Goal: Navigation & Orientation: Find specific page/section

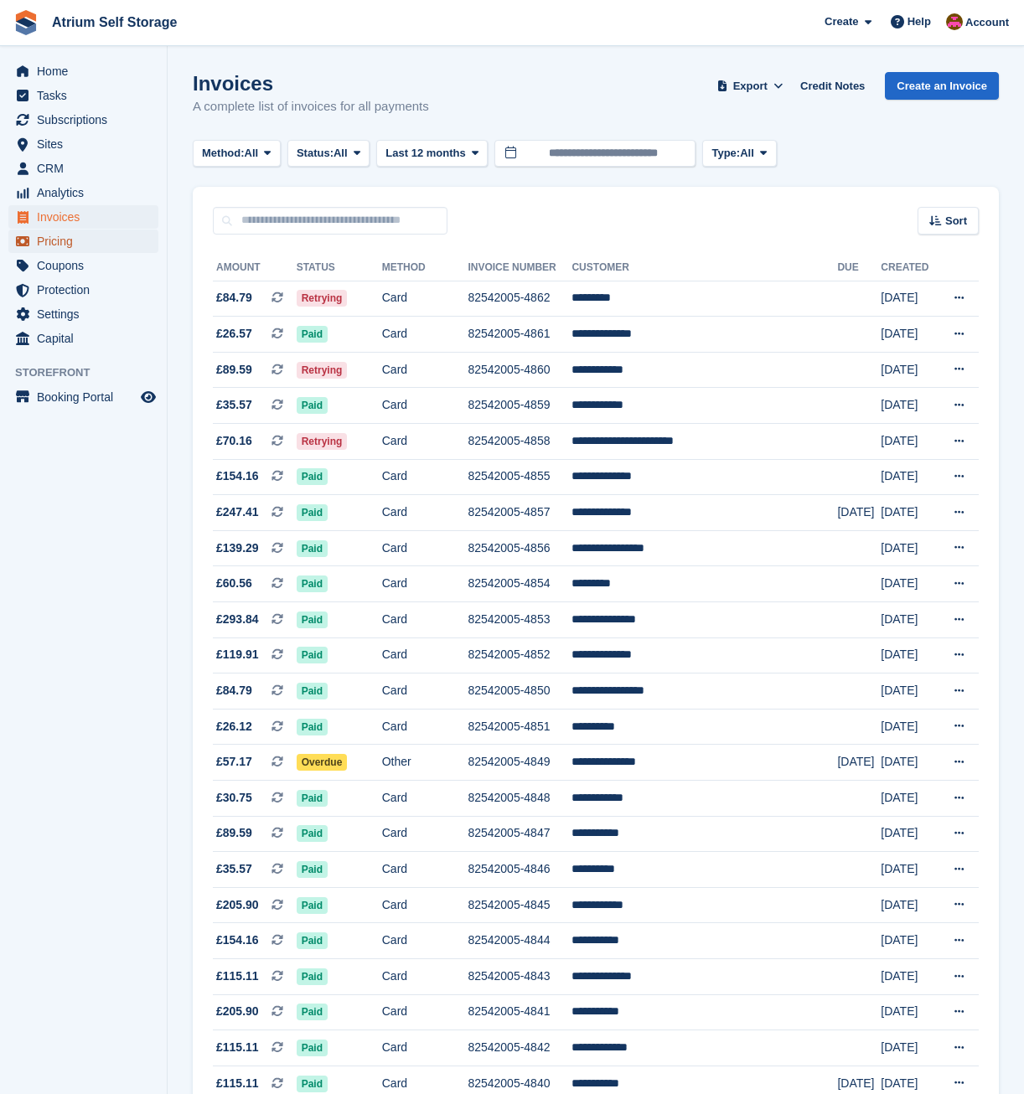
click at [64, 251] on span "Pricing" at bounding box center [87, 241] width 101 height 23
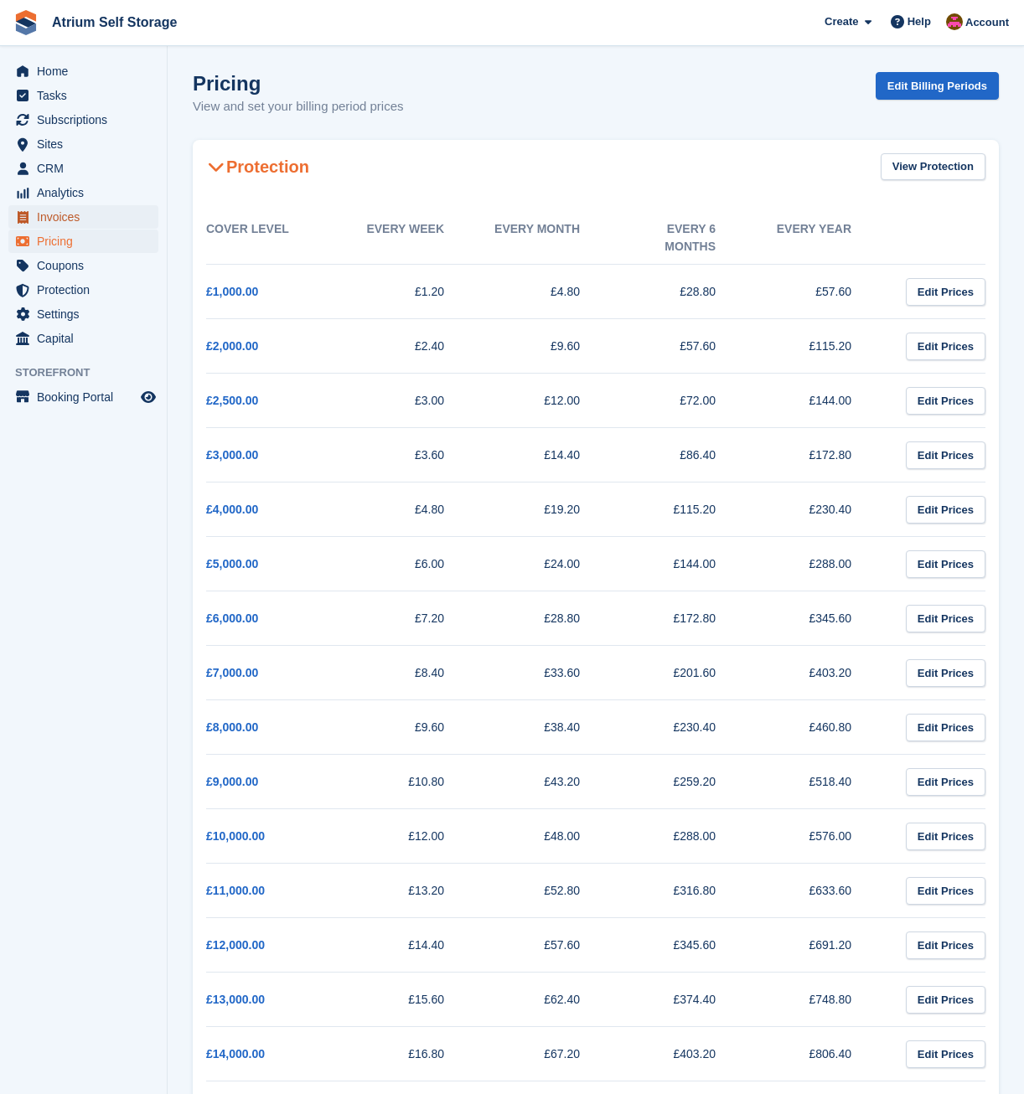
click at [71, 213] on span "Invoices" at bounding box center [87, 216] width 101 height 23
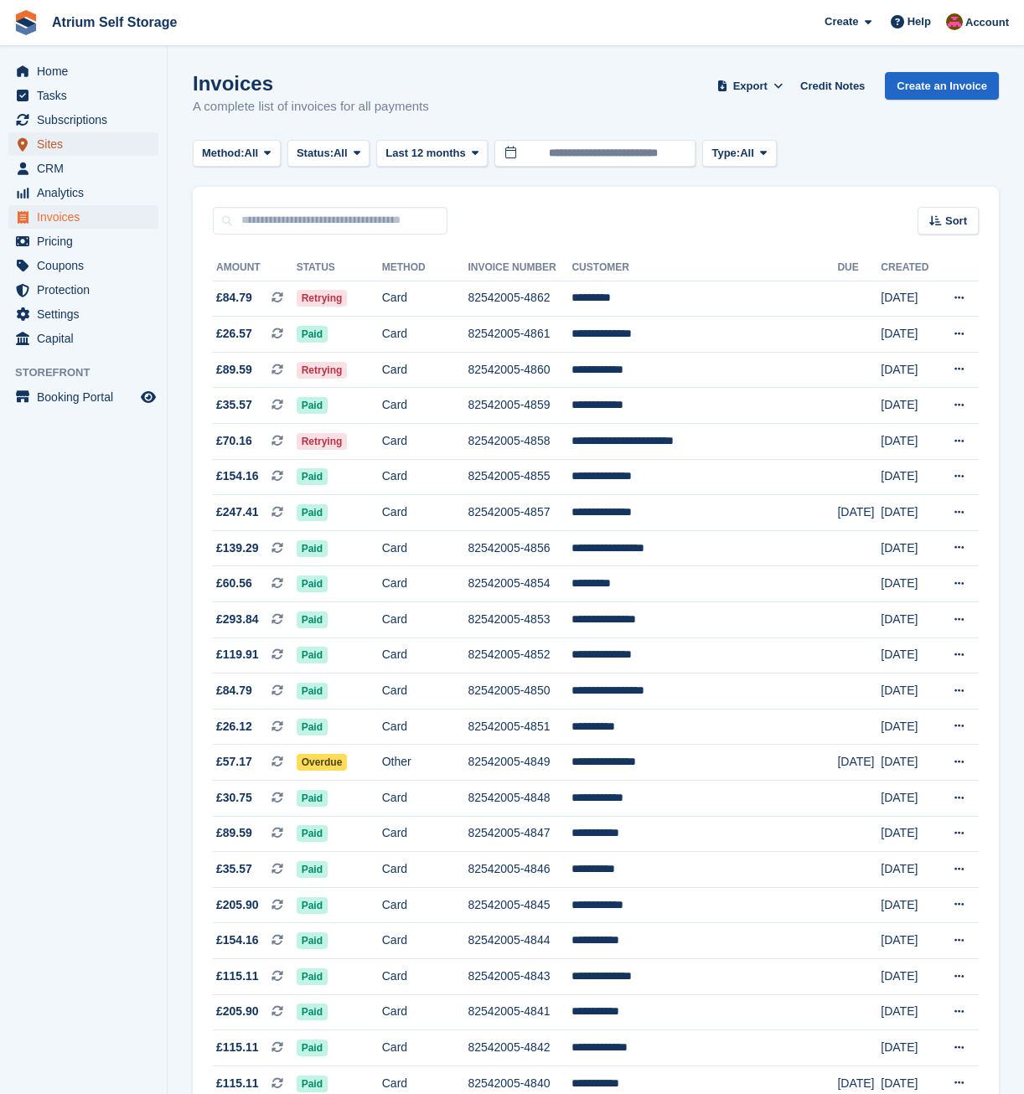
click at [35, 145] on link "Sites" at bounding box center [83, 143] width 150 height 23
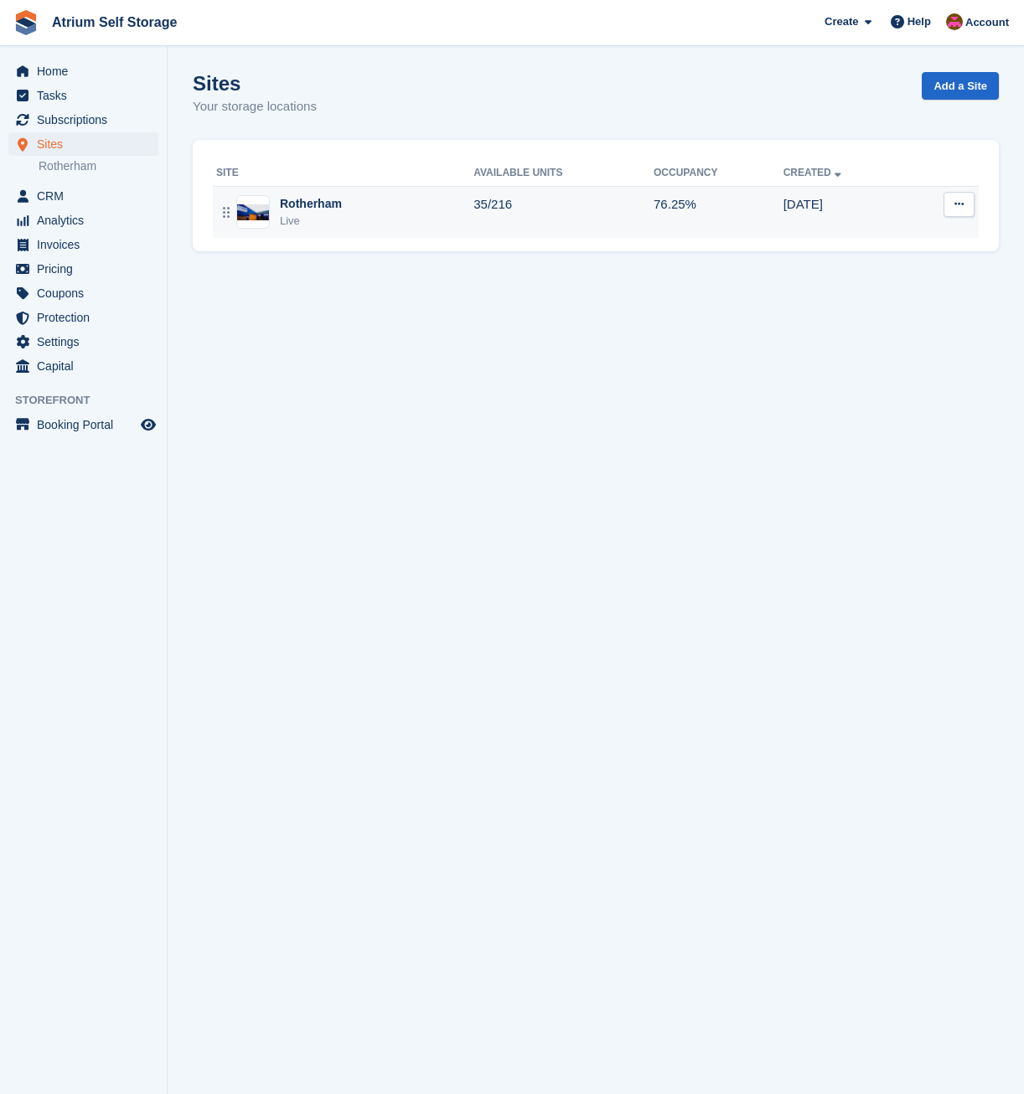
click at [370, 225] on div "Rotherham Live" at bounding box center [344, 212] width 257 height 34
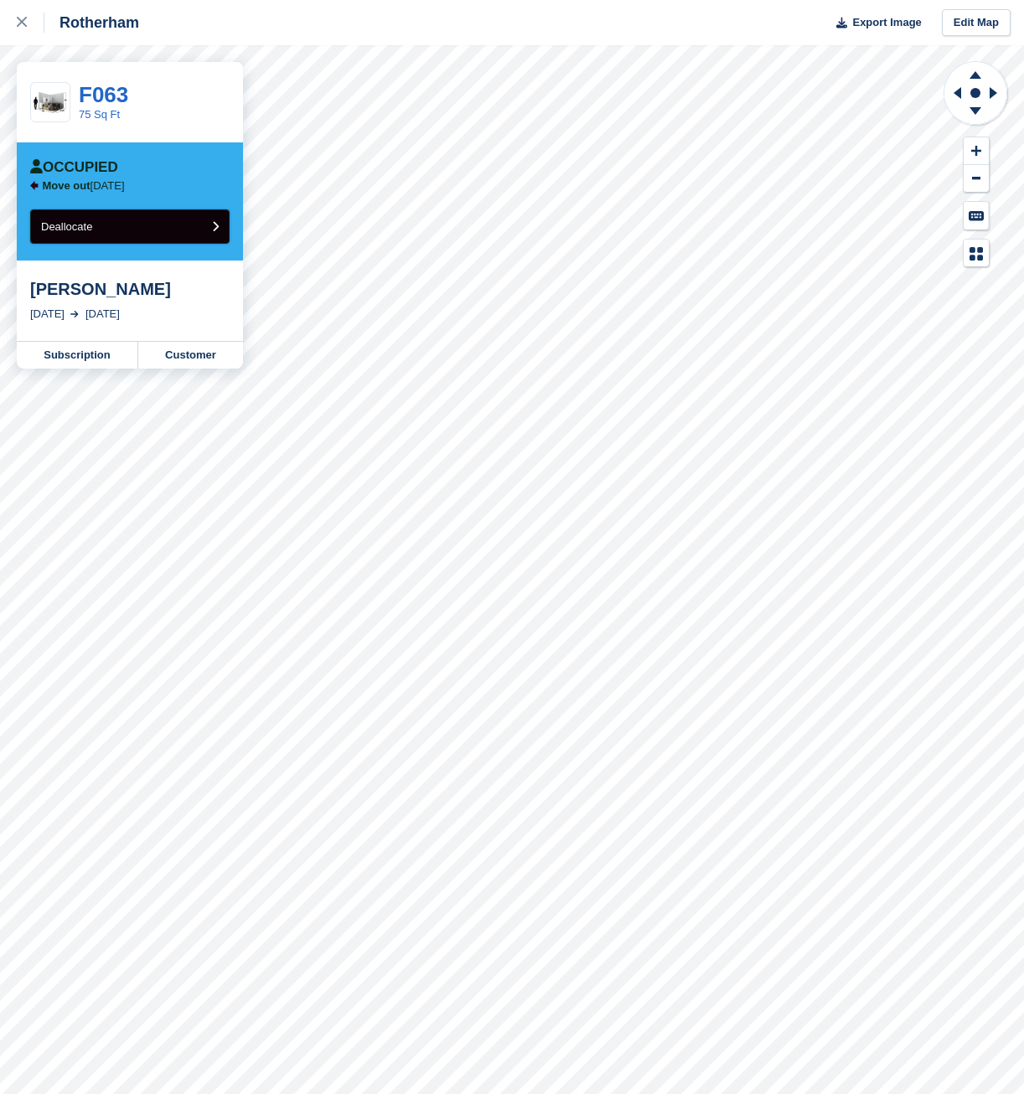
click at [164, 232] on button "Deallocate" at bounding box center [129, 226] width 199 height 34
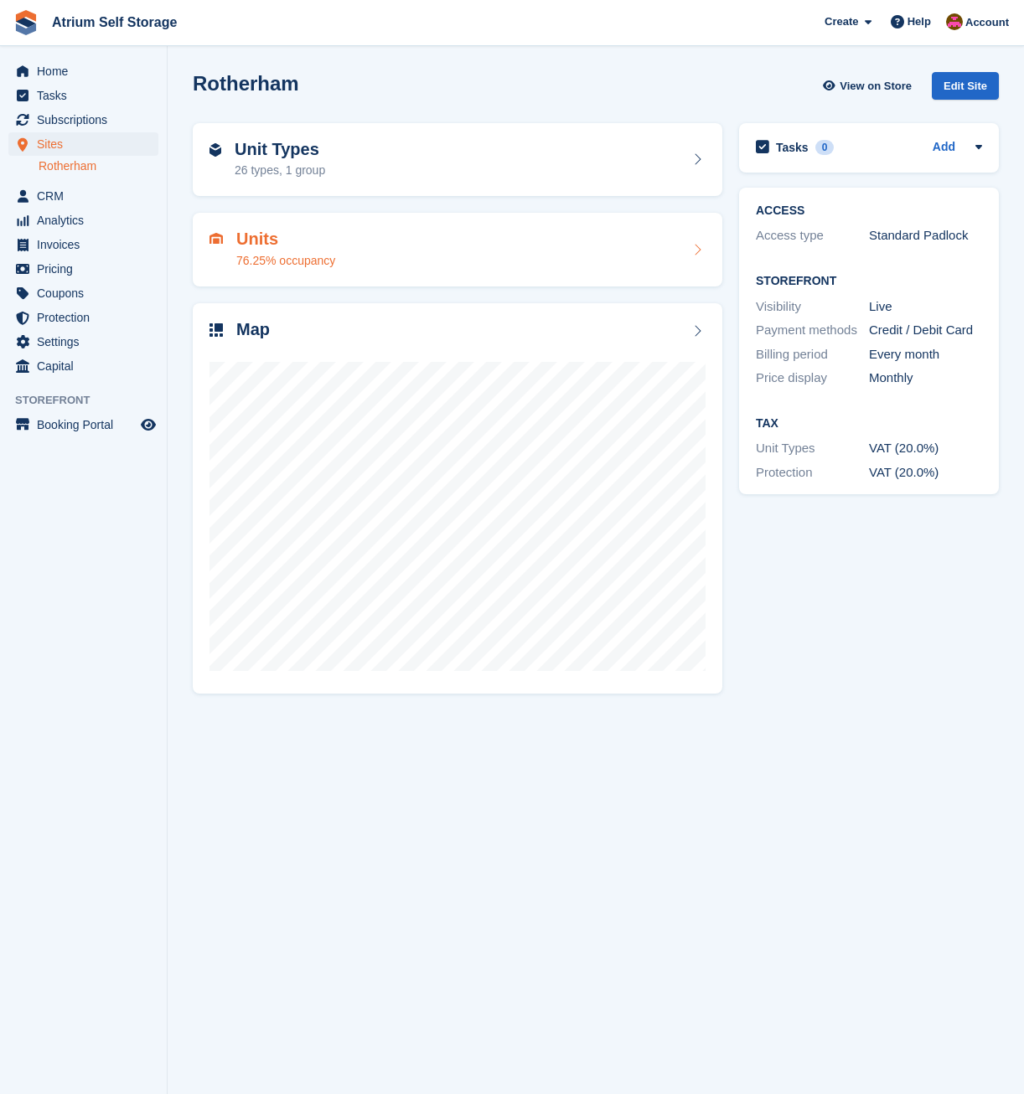
click at [394, 255] on div "Units 76.25% occupancy" at bounding box center [457, 250] width 496 height 40
click at [369, 166] on div "Unit Types 26 types, 1 group" at bounding box center [457, 160] width 496 height 40
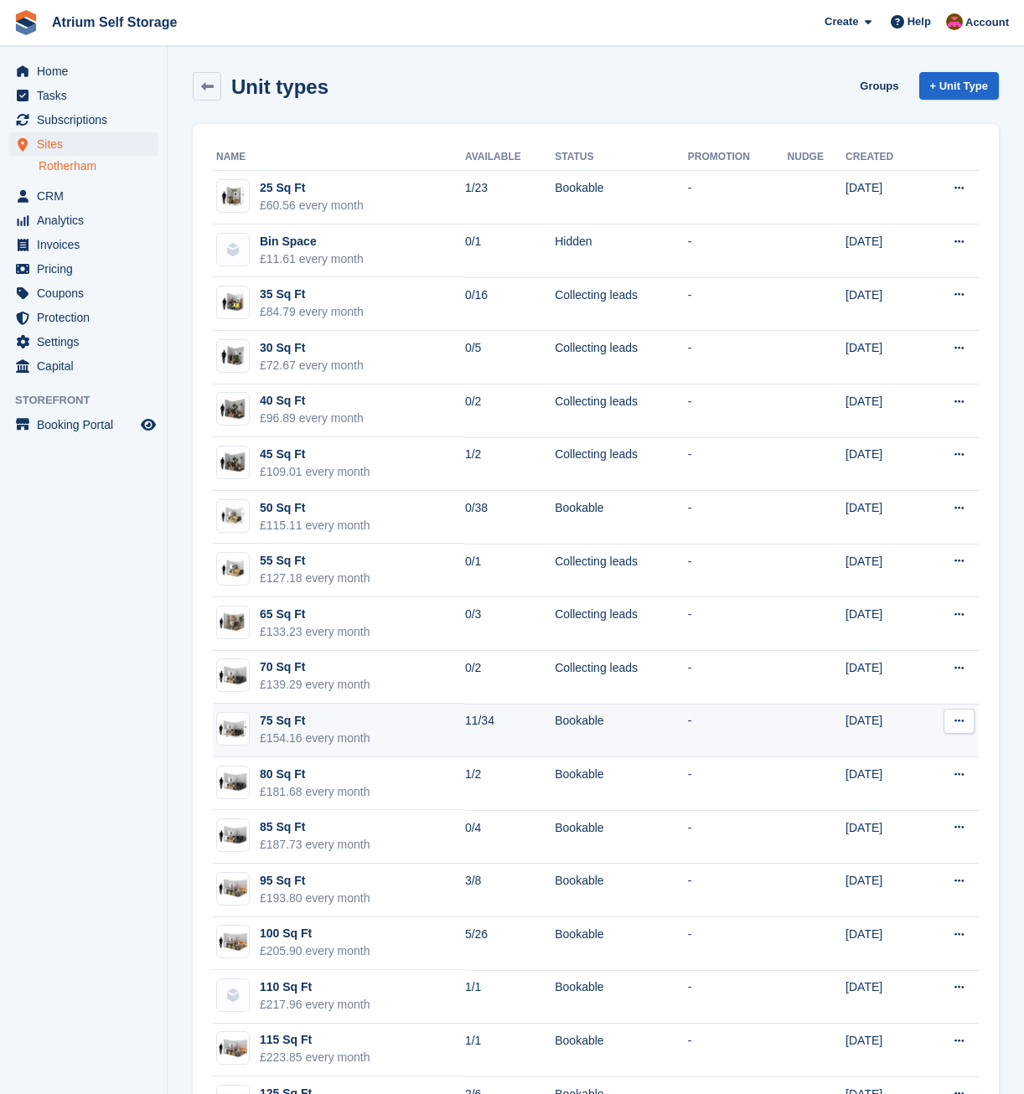
click at [324, 728] on div "75 Sq Ft" at bounding box center [315, 721] width 111 height 18
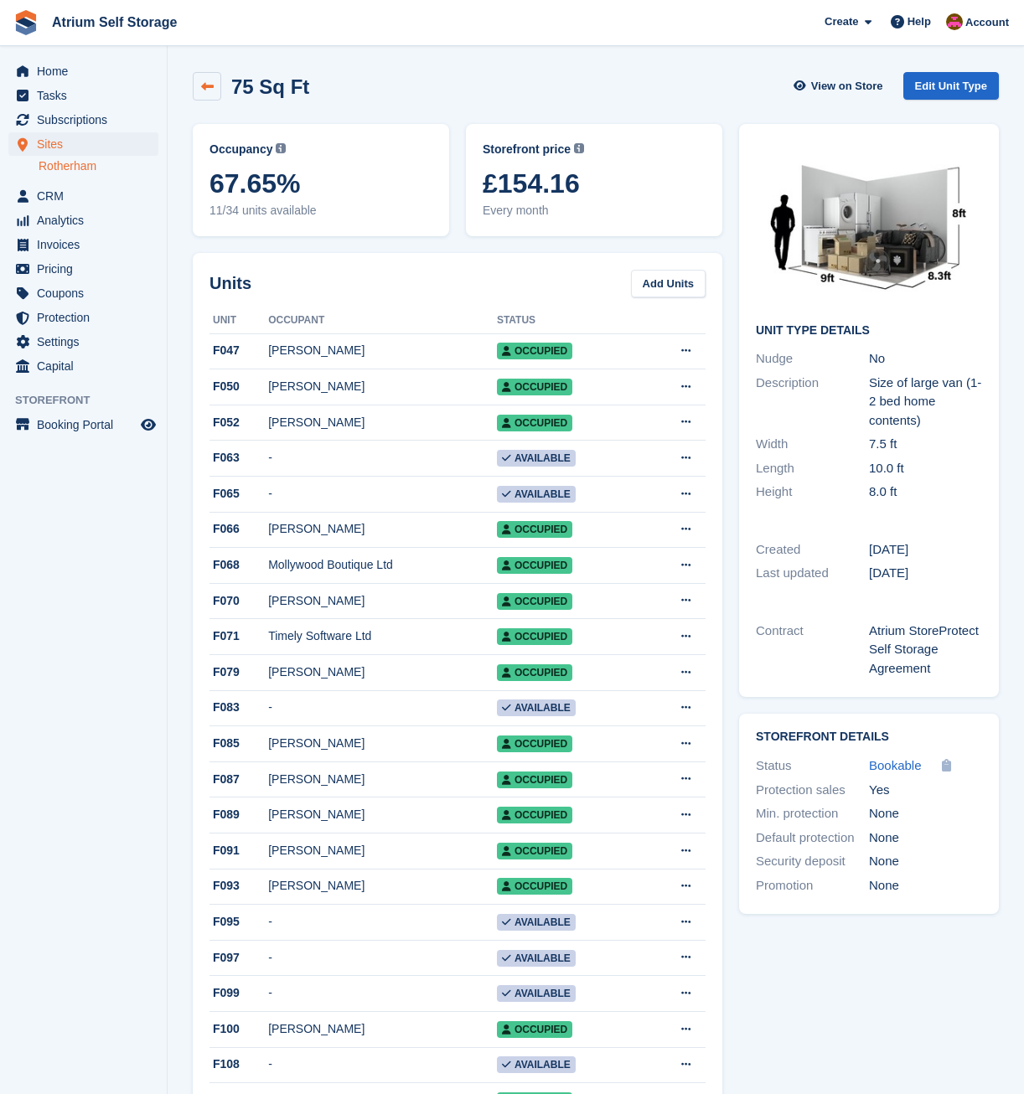
click at [204, 89] on icon at bounding box center [207, 86] width 13 height 13
